Goal: Navigation & Orientation: Understand site structure

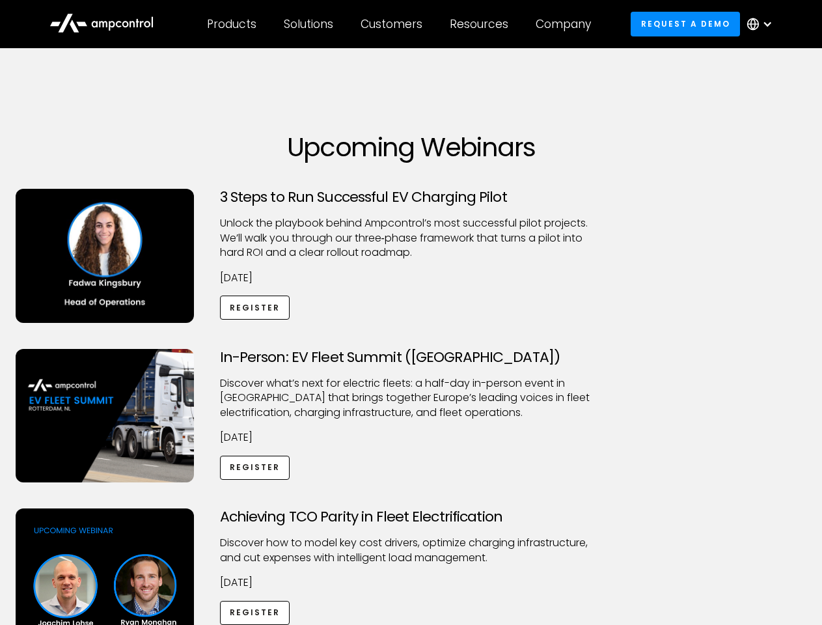
click at [400, 24] on div "Customers" at bounding box center [392, 24] width 62 height 14
click at [231, 24] on div "Products" at bounding box center [231, 24] width 49 height 14
click at [309, 24] on div "Solutions" at bounding box center [308, 24] width 49 height 14
click at [394, 24] on div "Customers" at bounding box center [392, 24] width 62 height 14
click at [482, 24] on div "Resources" at bounding box center [479, 24] width 59 height 14
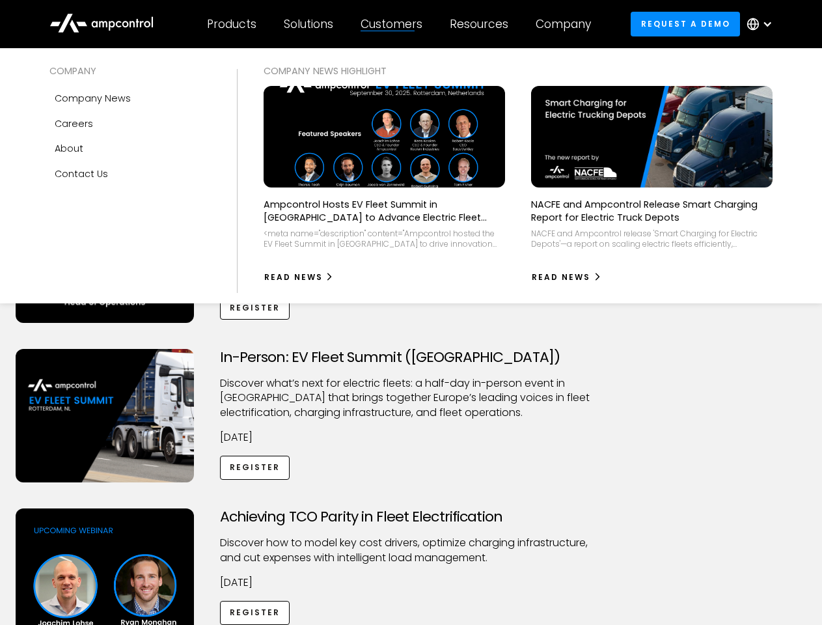
click at [568, 24] on div "Company" at bounding box center [563, 24] width 55 height 14
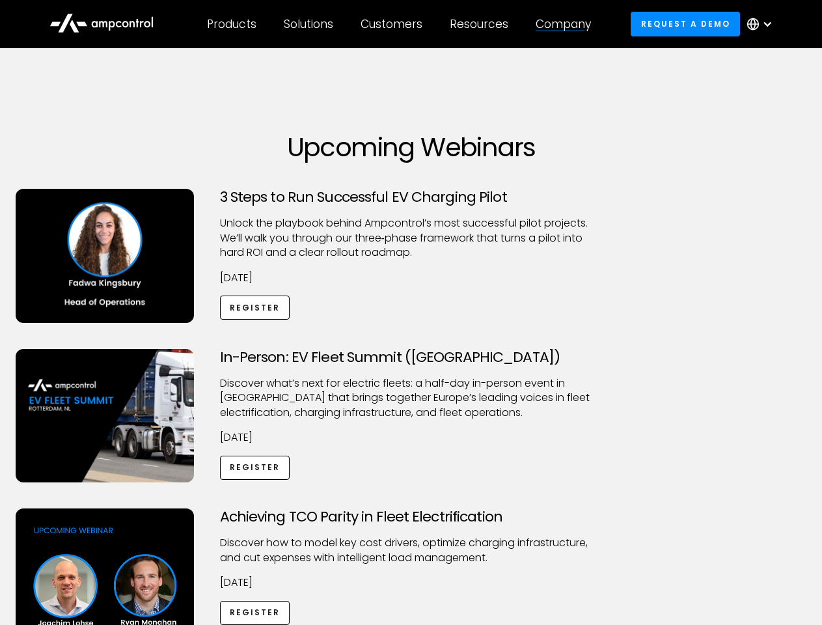
click at [763, 24] on div at bounding box center [767, 24] width 10 height 10
click at [400, 24] on div "Customers" at bounding box center [392, 24] width 62 height 14
click at [231, 24] on div "Products" at bounding box center [231, 24] width 49 height 14
click at [309, 24] on div "Solutions" at bounding box center [308, 24] width 49 height 14
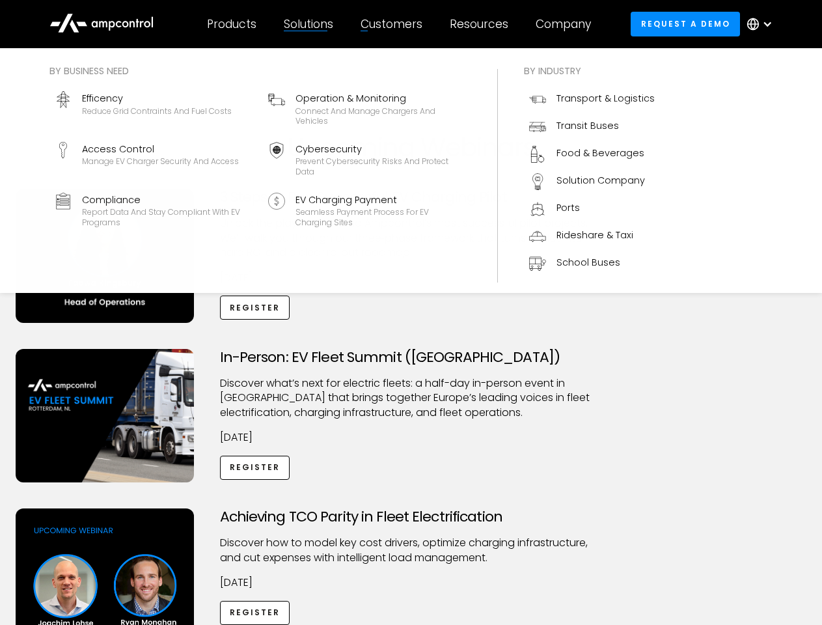
click at [394, 24] on div "Customers" at bounding box center [392, 24] width 62 height 14
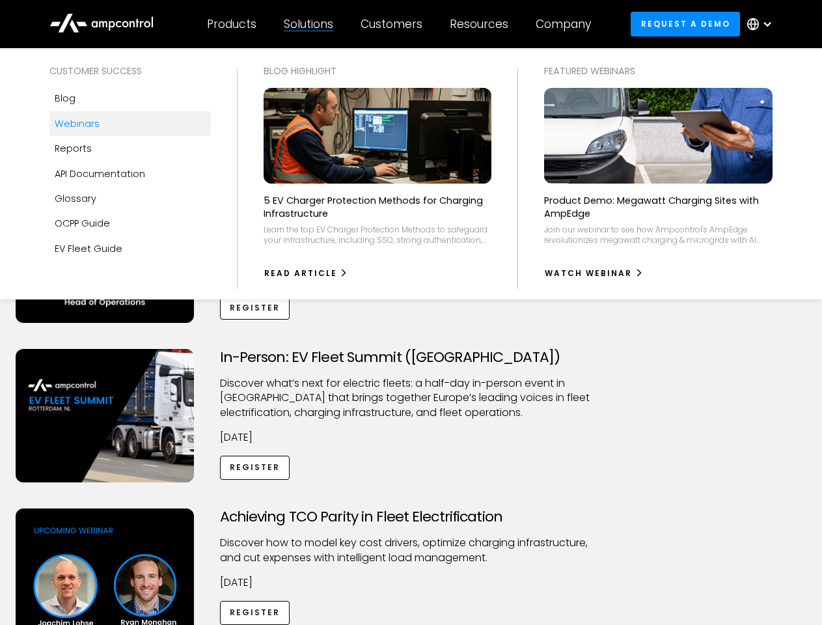
click at [482, 24] on div "Resources" at bounding box center [479, 24] width 59 height 14
click at [568, 24] on div "Company" at bounding box center [563, 24] width 55 height 14
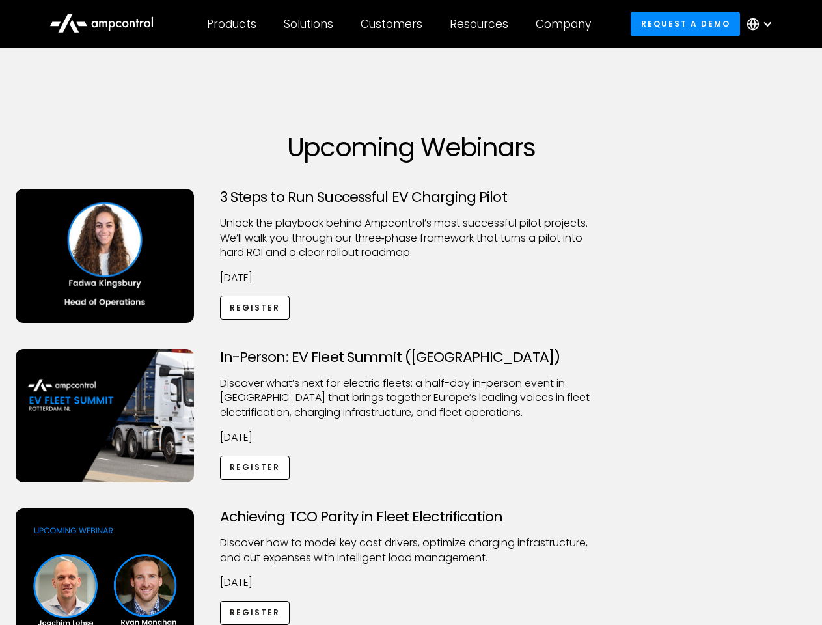
click at [763, 24] on div at bounding box center [767, 24] width 10 height 10
